Goal: Find specific page/section: Find specific page/section

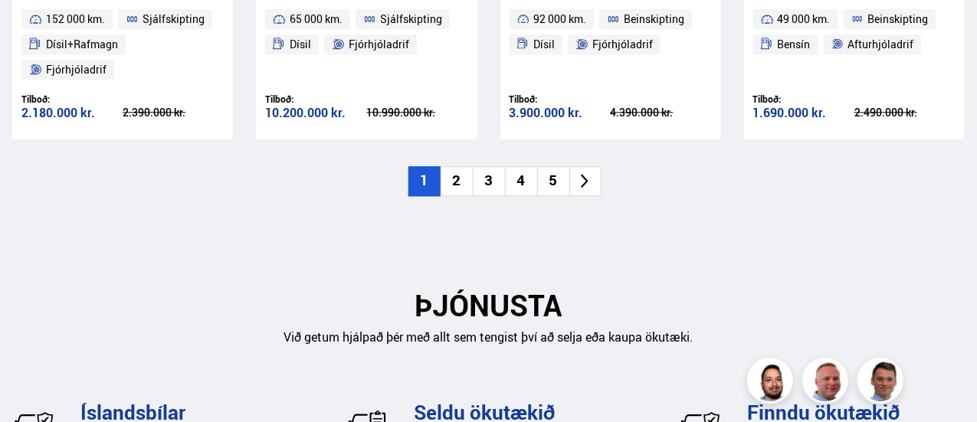
scroll to position [1829, 0]
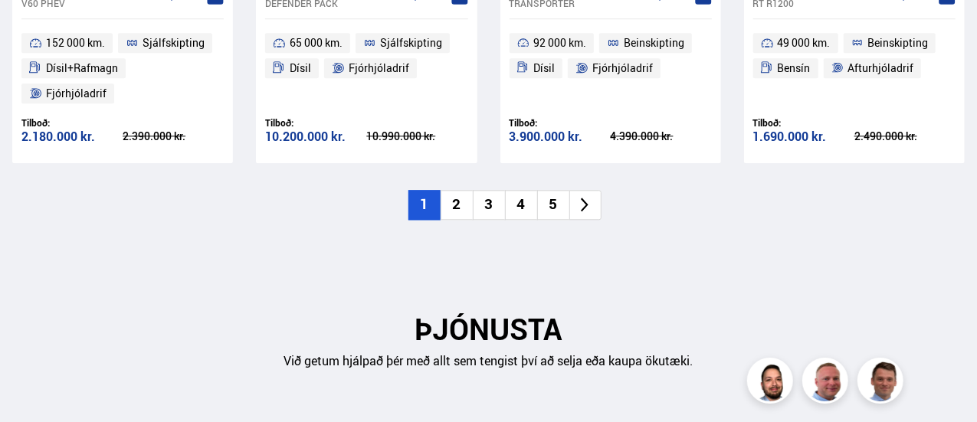
click at [455, 197] on li "2" at bounding box center [456, 205] width 32 height 30
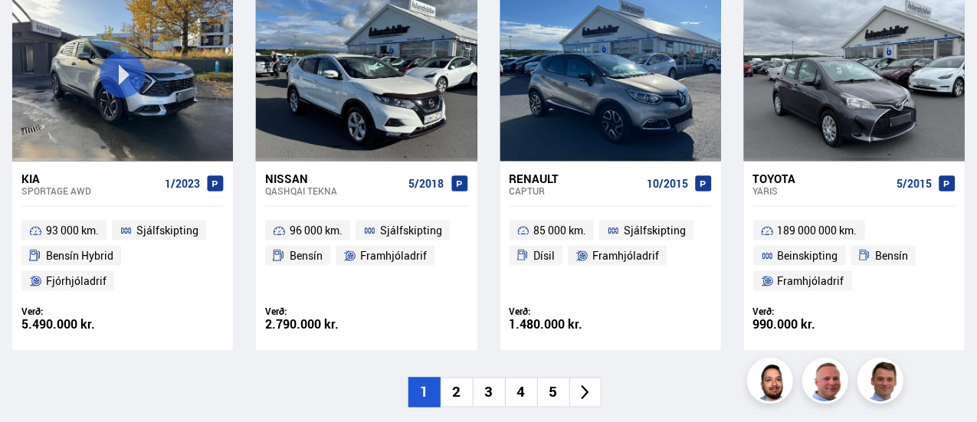
scroll to position [1216, 0]
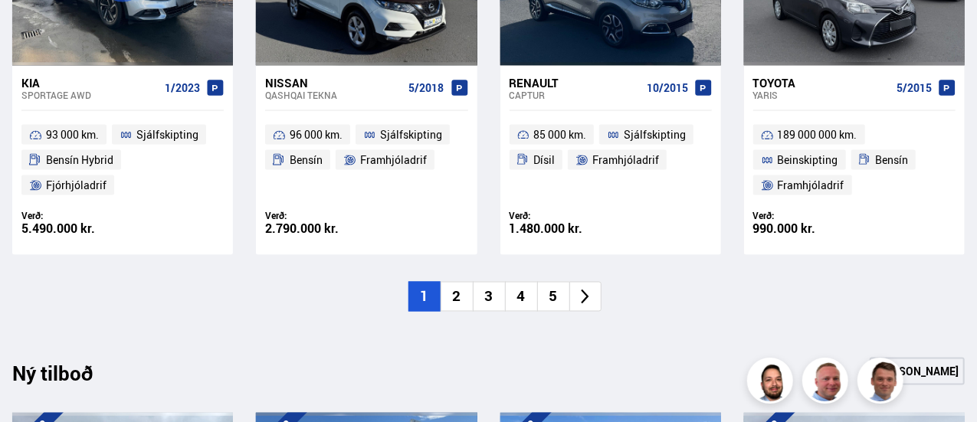
click at [453, 289] on li "2" at bounding box center [456, 297] width 32 height 30
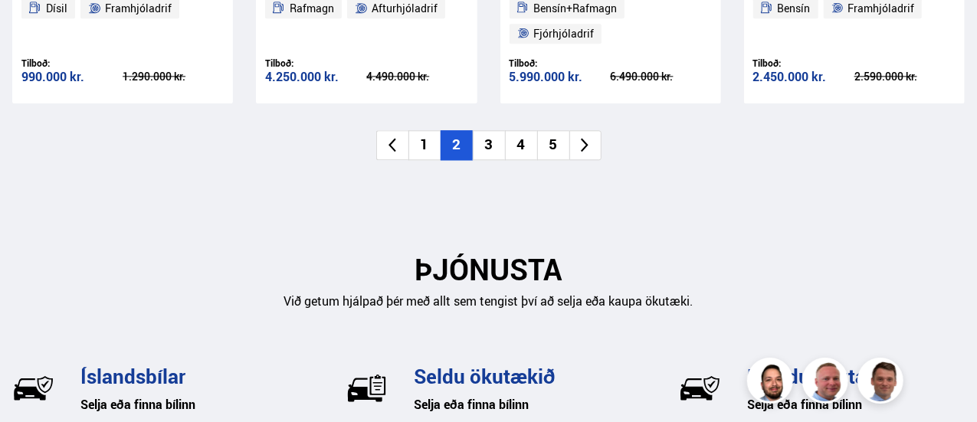
scroll to position [1829, 0]
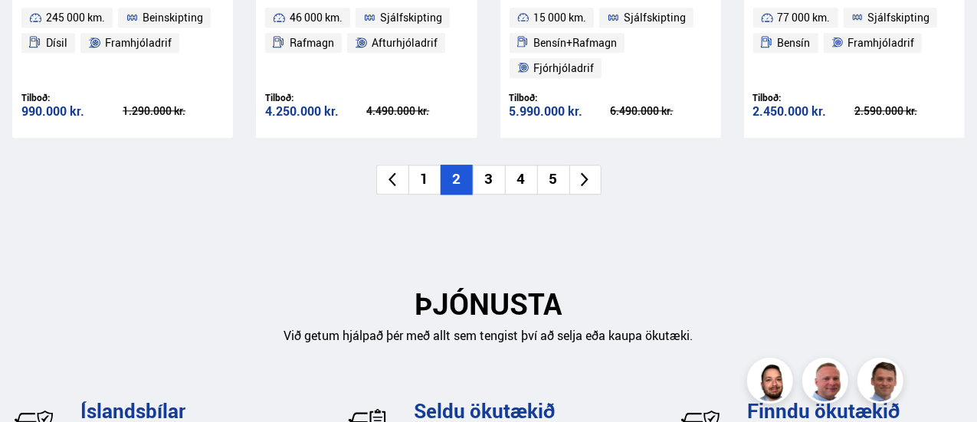
click at [487, 178] on li "3" at bounding box center [489, 180] width 32 height 30
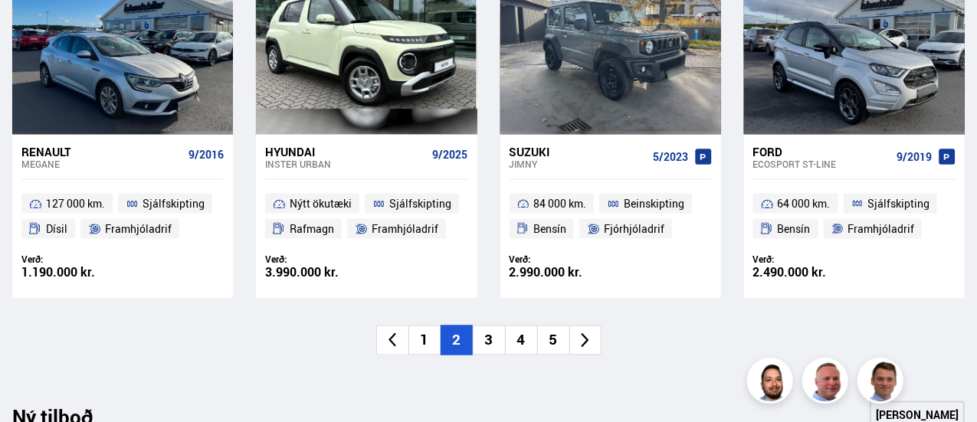
scroll to position [1149, 0]
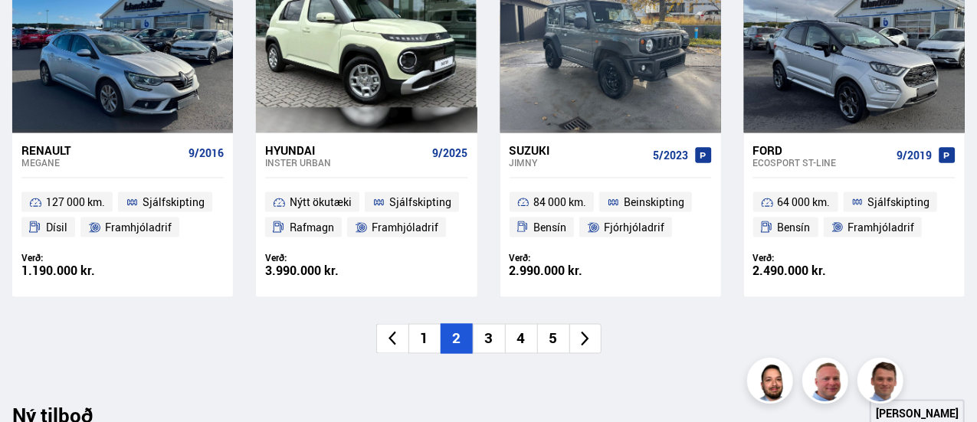
click at [487, 334] on li "3" at bounding box center [489, 339] width 32 height 30
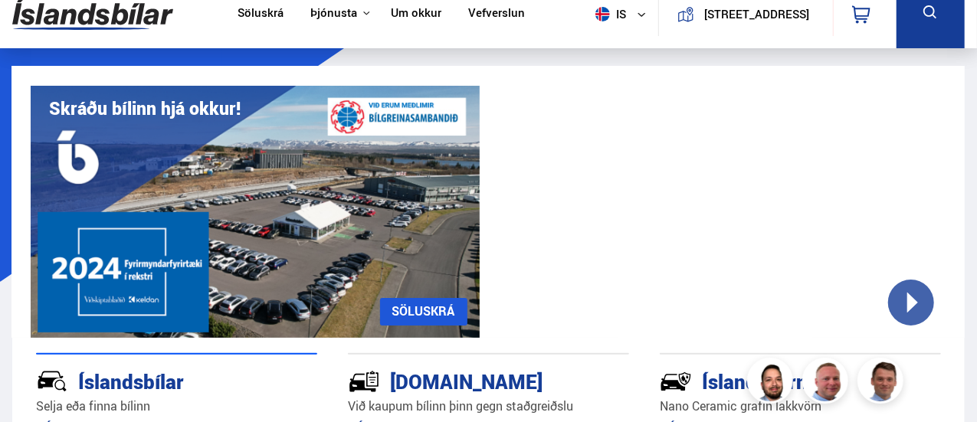
scroll to position [0, 0]
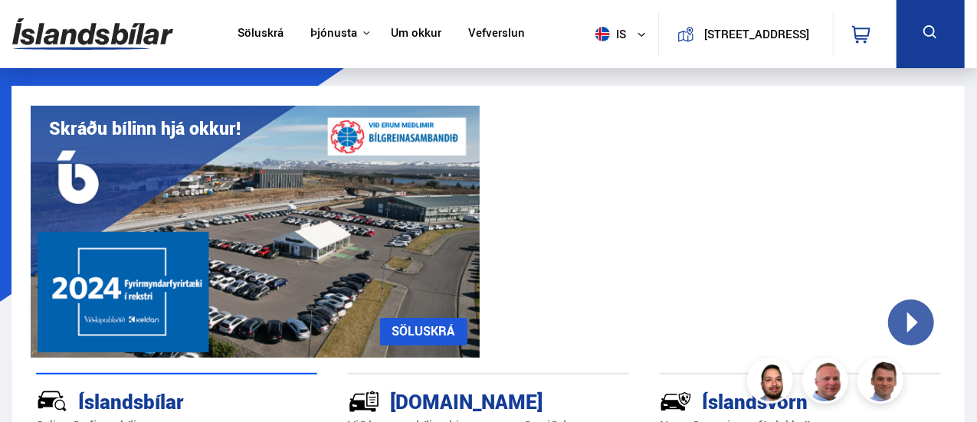
click at [429, 329] on link "SÖLUSKRÁ" at bounding box center [423, 332] width 87 height 28
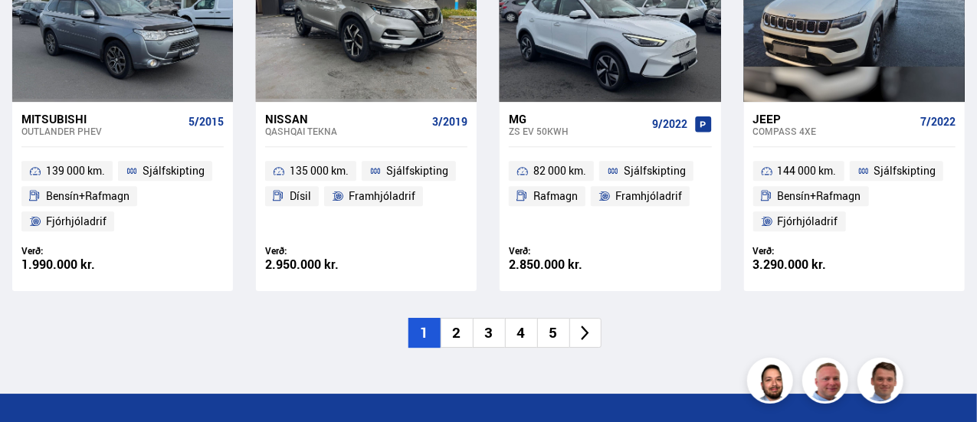
scroll to position [2374, 0]
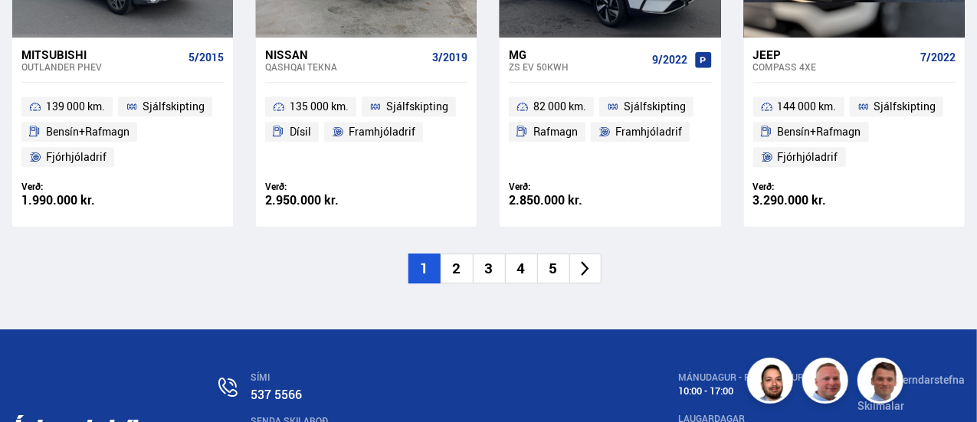
click at [522, 264] on li "4" at bounding box center [521, 269] width 32 height 30
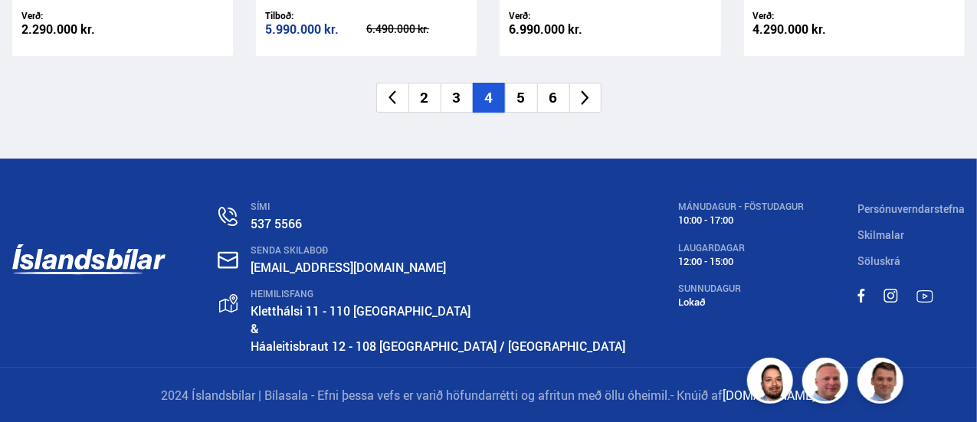
scroll to position [2548, 0]
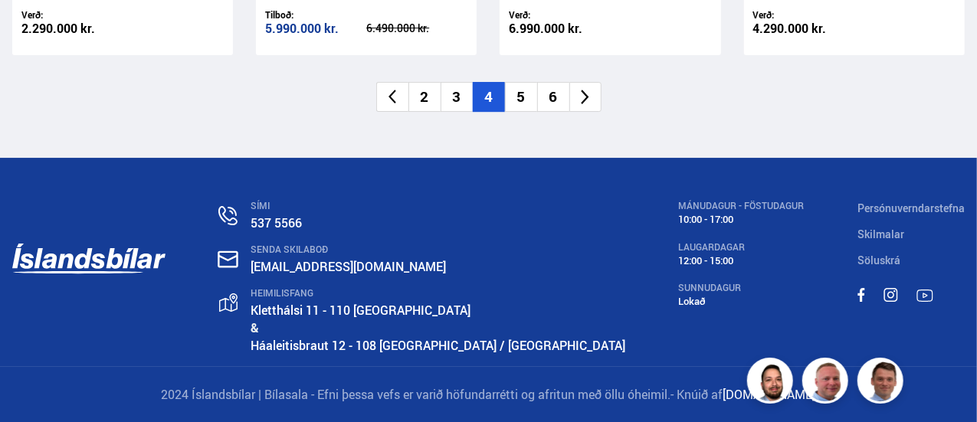
click at [519, 89] on li "5" at bounding box center [521, 97] width 32 height 30
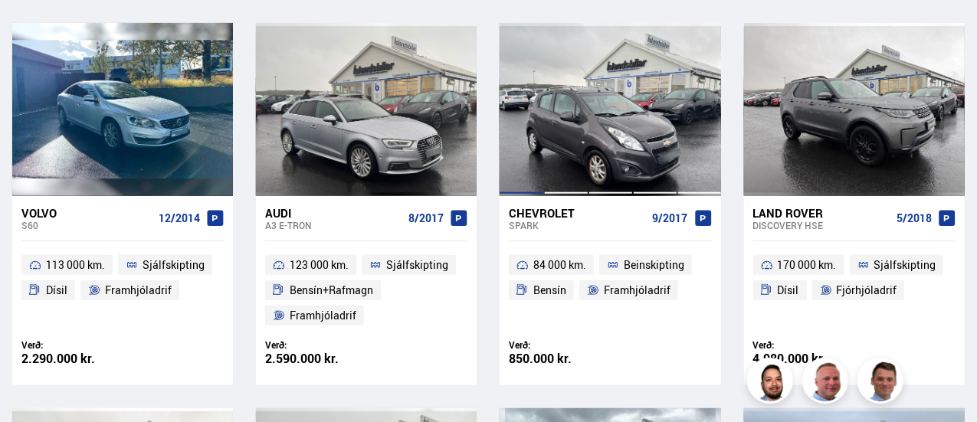
scroll to position [766, 0]
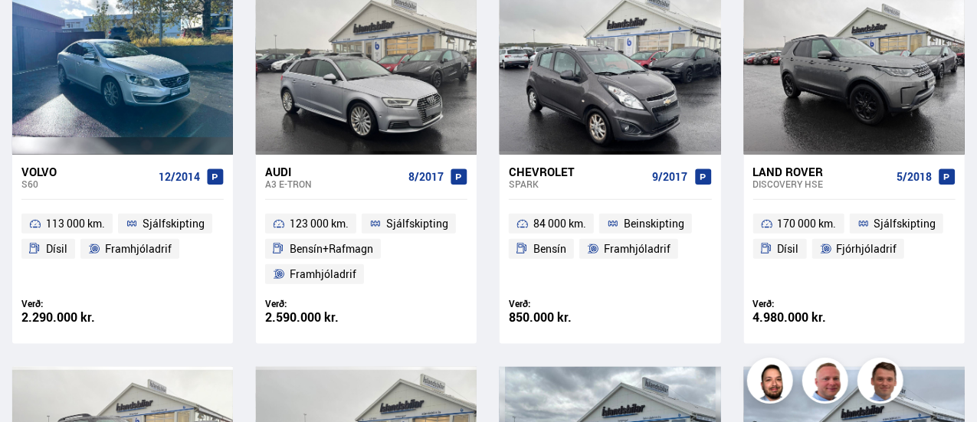
click at [781, 175] on div "Land Rover" at bounding box center [821, 172] width 137 height 14
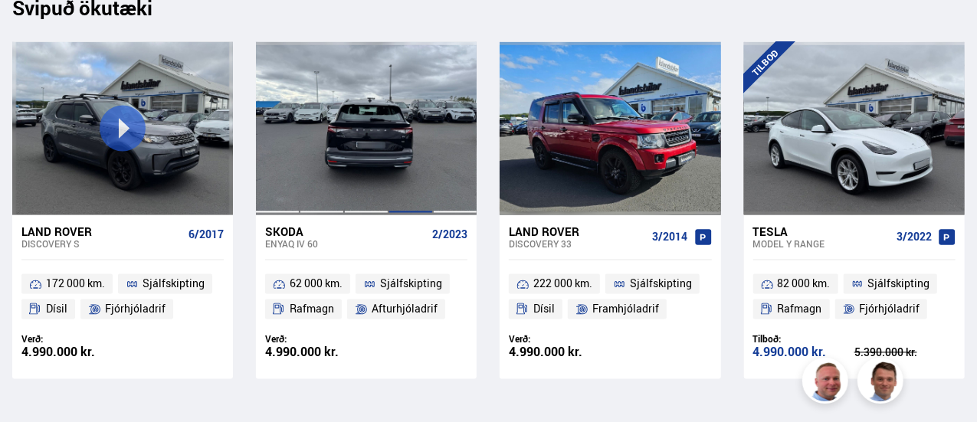
scroll to position [21830, 0]
